Goal: Task Accomplishment & Management: Manage account settings

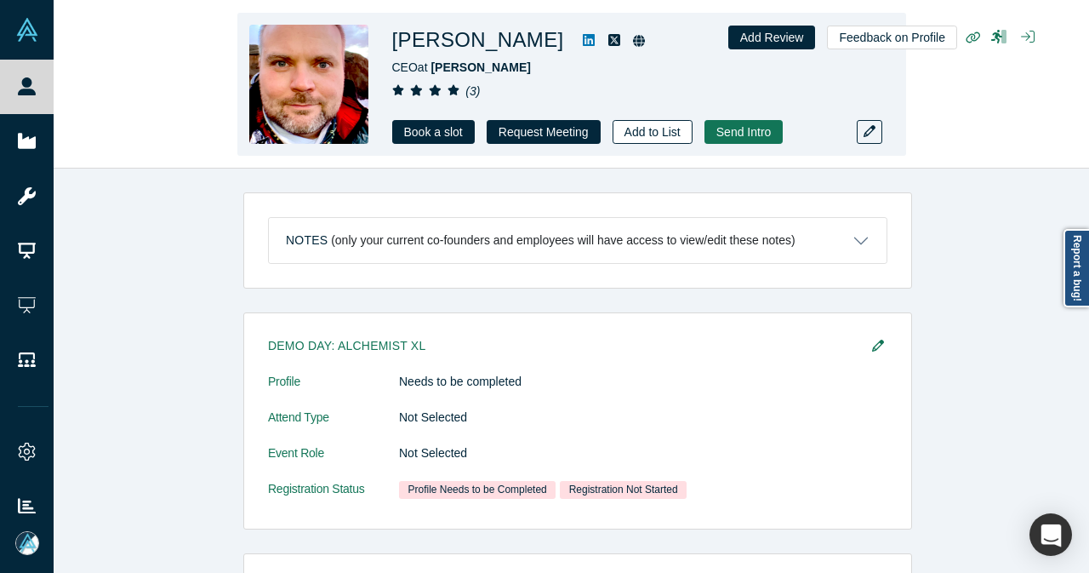
click at [645, 128] on button "Add to List" at bounding box center [653, 132] width 80 height 24
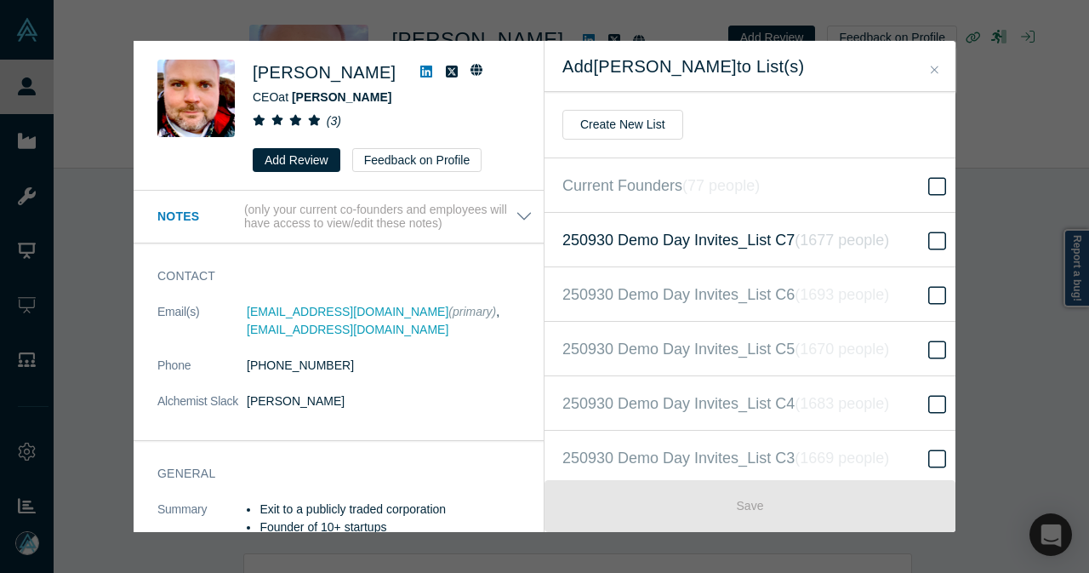
drag, startPoint x: 926, startPoint y: 65, endPoint x: 637, endPoint y: 231, distance: 332.7
click at [926, 65] on button "Close" at bounding box center [935, 70] width 18 height 20
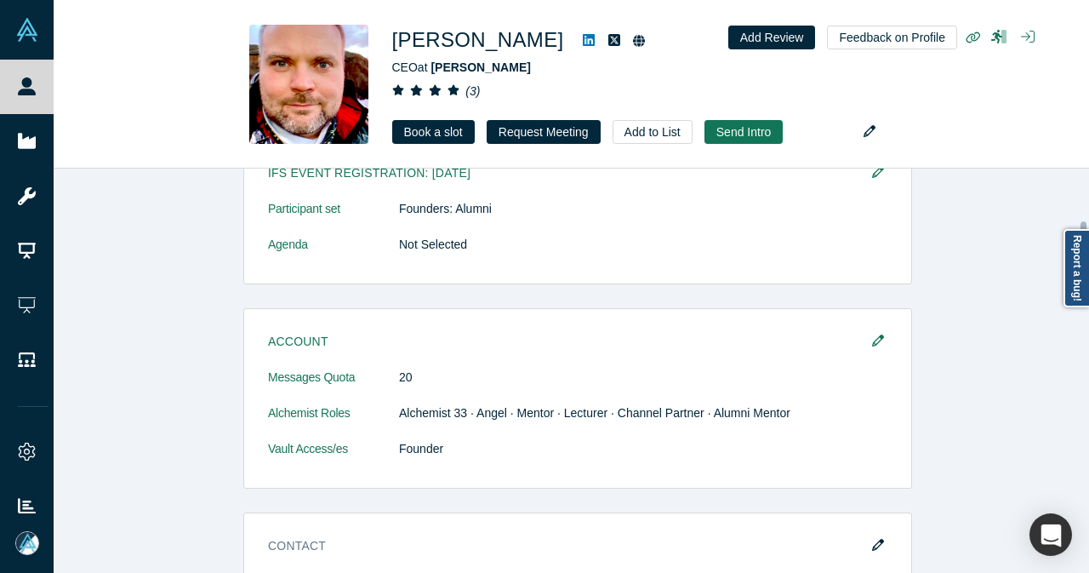
scroll to position [766, 0]
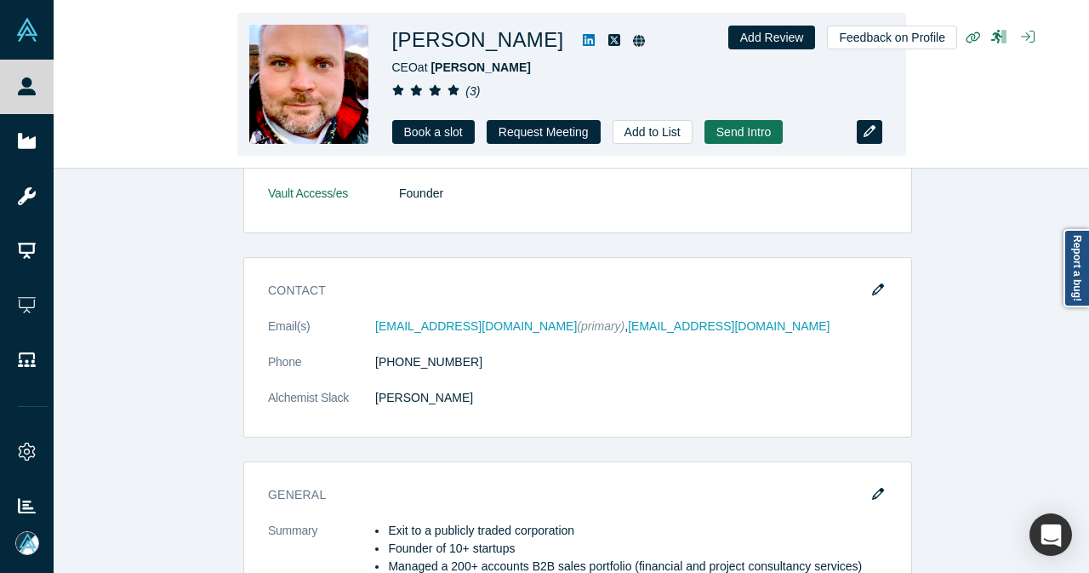
click at [871, 125] on icon "button" at bounding box center [870, 131] width 12 height 12
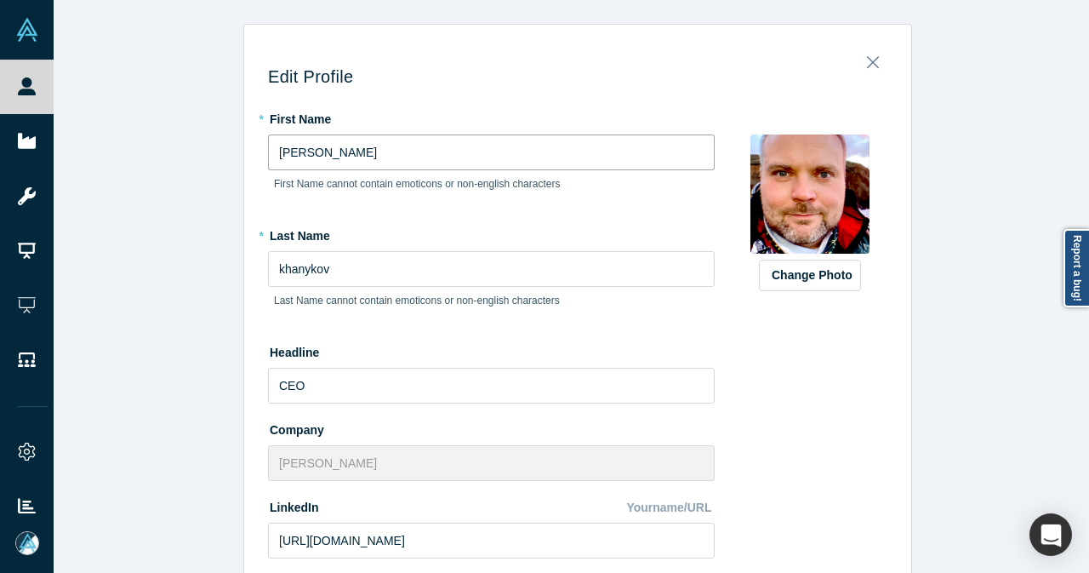
drag, startPoint x: 274, startPoint y: 155, endPoint x: 254, endPoint y: 156, distance: 19.6
type input "[PERSON_NAME]"
drag, startPoint x: 276, startPoint y: 269, endPoint x: 253, endPoint y: 268, distance: 23.0
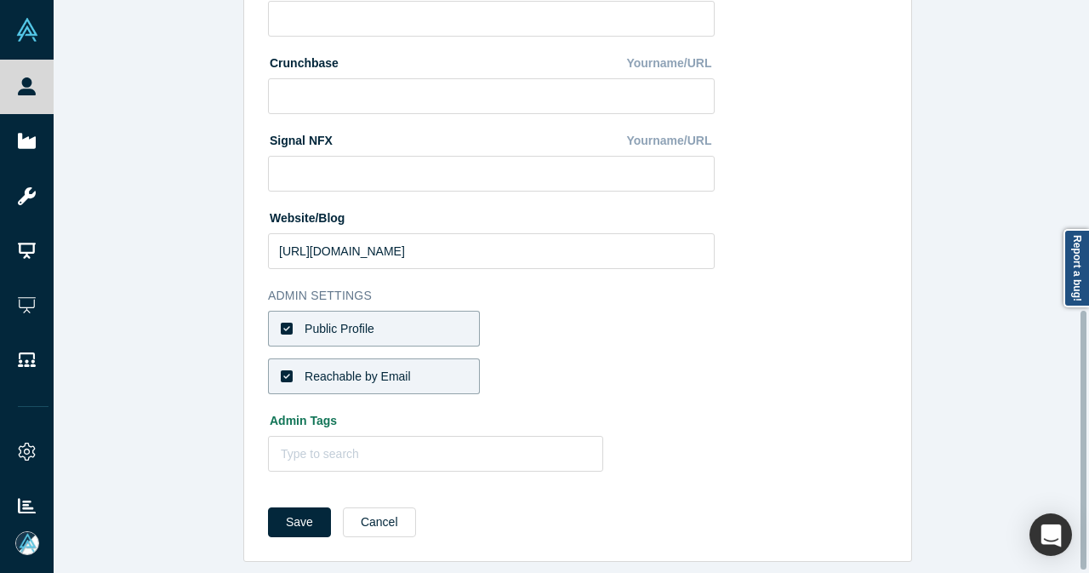
scroll to position [687, 0]
type input "Khanykov"
click at [288, 507] on button "Save" at bounding box center [299, 522] width 63 height 30
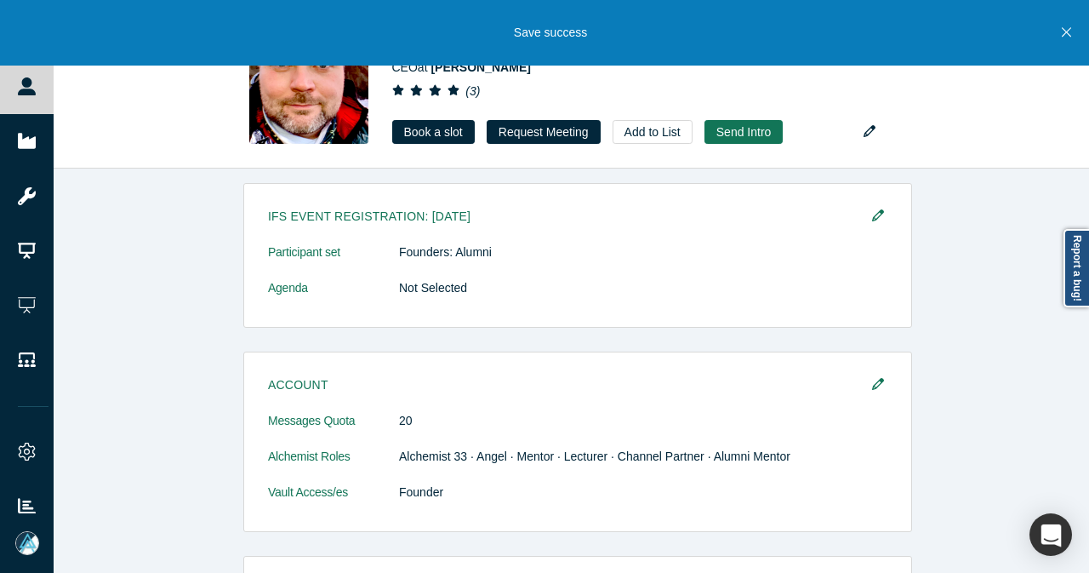
scroll to position [681, 0]
